Goal: Information Seeking & Learning: Learn about a topic

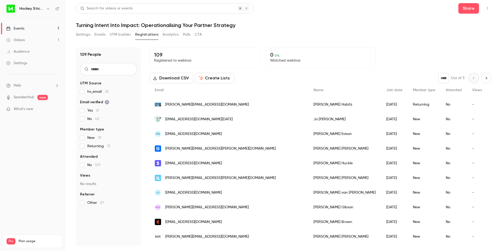
click at [22, 29] on div "Events" at bounding box center [15, 28] width 18 height 5
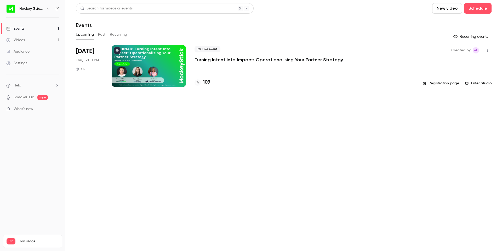
click at [231, 60] on p "Turning Intent Into Impact: Operationalising Your Partner Strategy" at bounding box center [269, 60] width 149 height 6
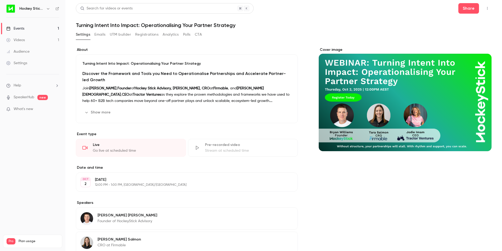
click at [104, 112] on button "Show more" at bounding box center [97, 112] width 31 height 8
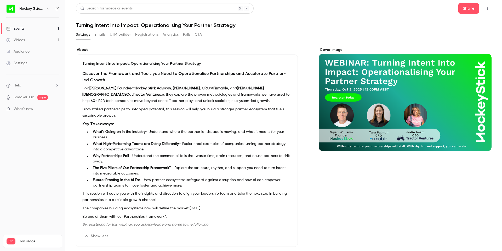
click at [83, 63] on p "Turning Intent Into Impact: Operationalising Your Partner Strategy" at bounding box center [186, 63] width 209 height 5
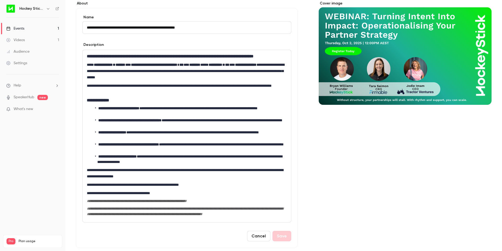
scroll to position [46, 0]
click at [21, 30] on div "Events" at bounding box center [15, 28] width 18 height 5
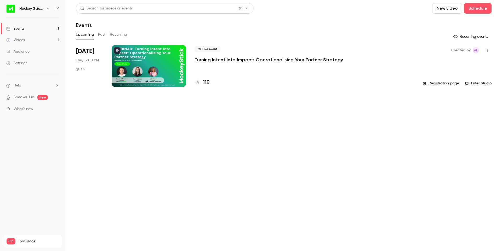
click at [206, 81] on h4 "110" at bounding box center [206, 82] width 7 height 7
